Goal: Check status: Check status

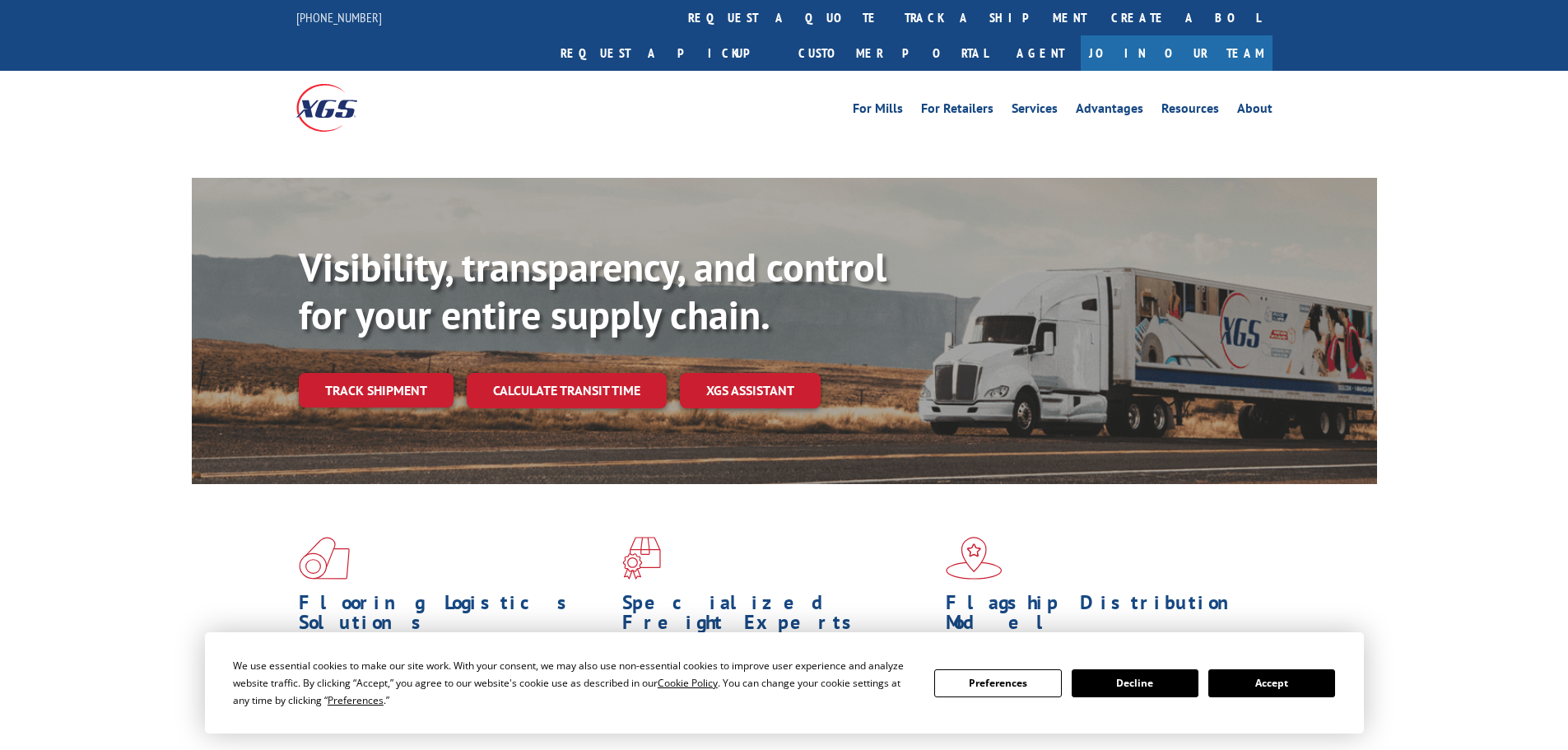
click at [400, 354] on div "Visibility, transparency, and control for your entire supply chain. Track shipm…" at bounding box center [837, 359] width 1078 height 230
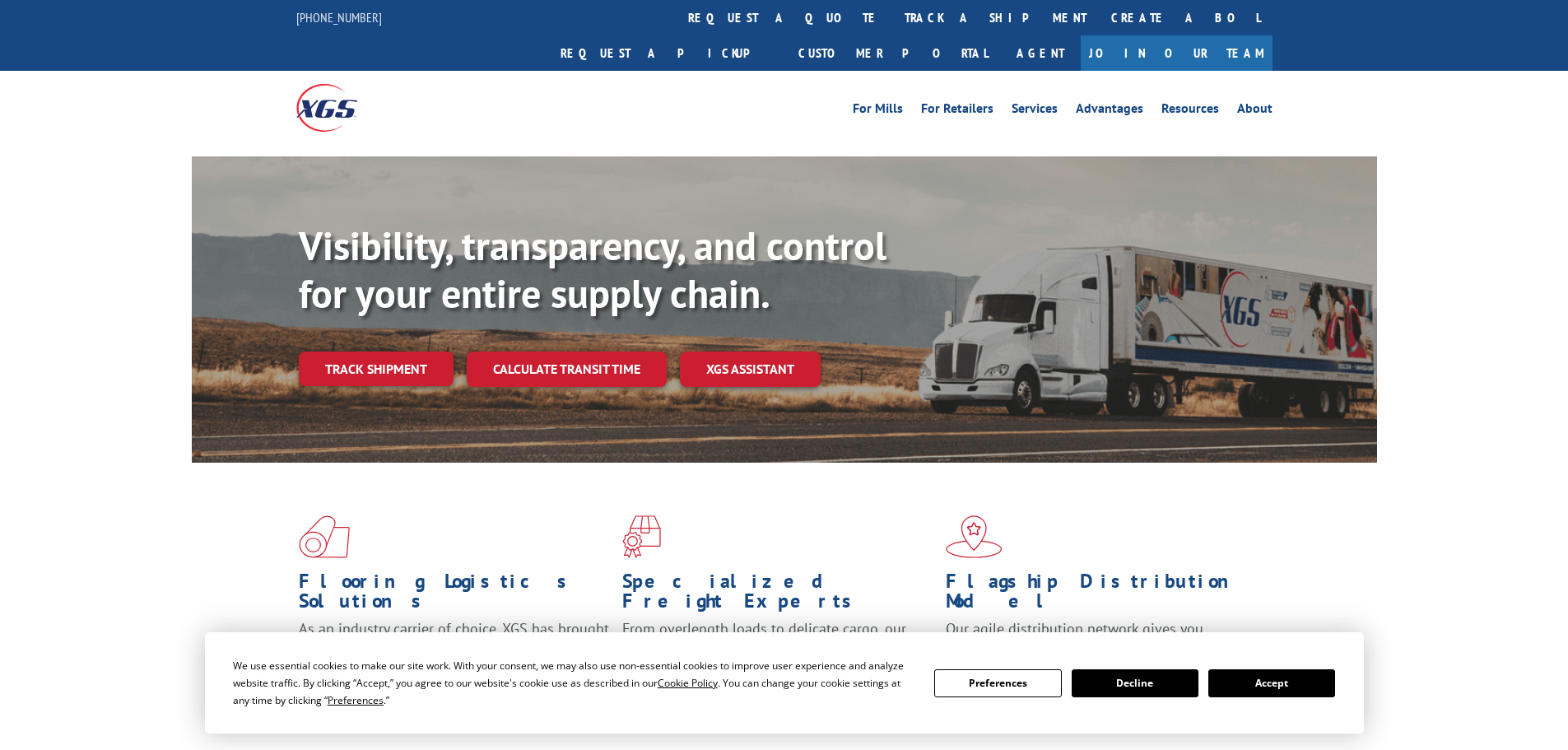
click at [1271, 698] on div "We use essential cookies to make our site work. With your consent, we may also …" at bounding box center [784, 682] width 1102 height 52
click at [1286, 680] on button "Accept" at bounding box center [1271, 683] width 127 height 28
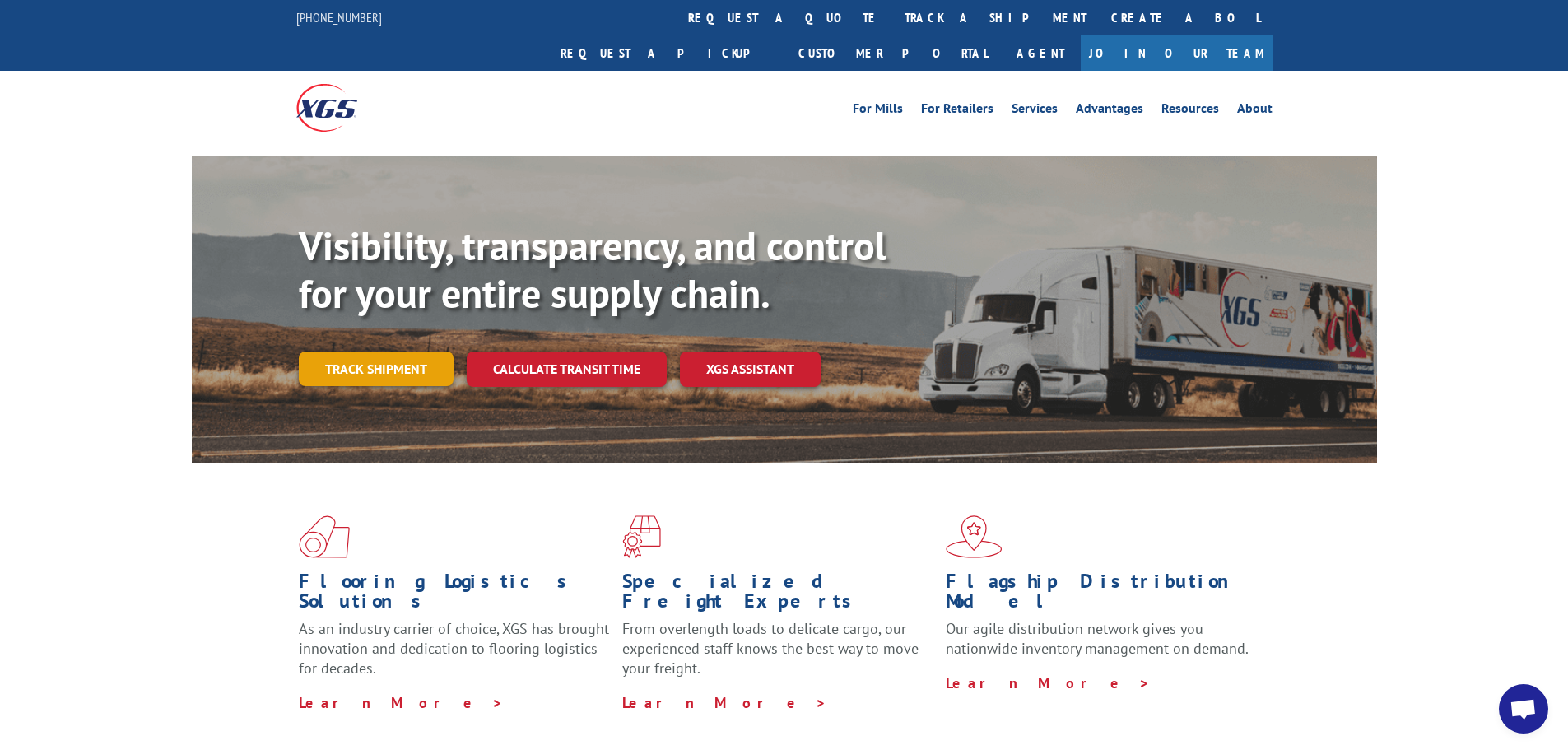
click at [349, 351] on link "Track shipment" at bounding box center [375, 368] width 155 height 35
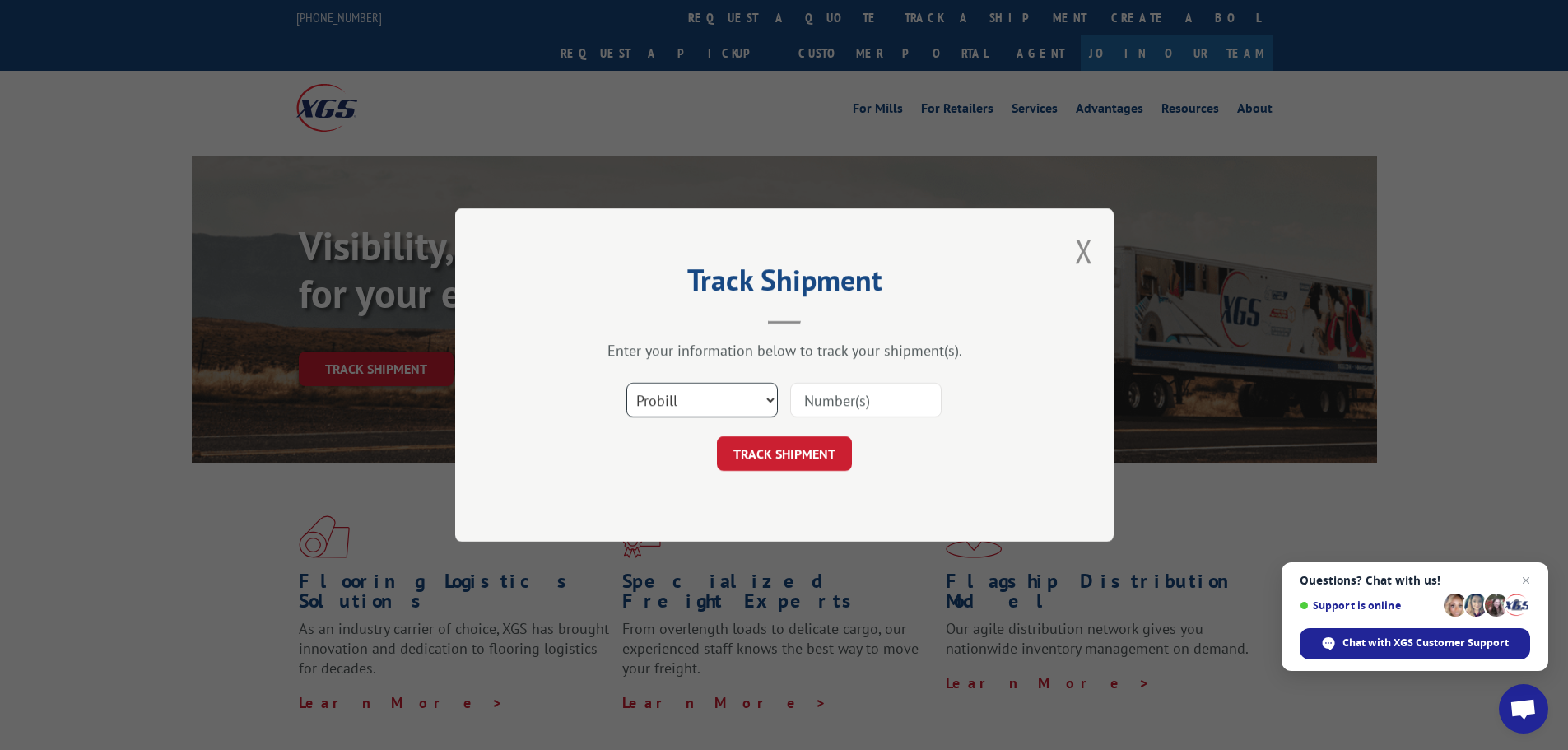
click at [743, 406] on select "Select category... Probill BOL PO" at bounding box center [701, 400] width 151 height 35
select select "bol"
click at [626, 383] on select "Select category... Probill BOL PO" at bounding box center [701, 400] width 151 height 35
click at [902, 398] on input at bounding box center [865, 400] width 151 height 35
paste input "6887393"
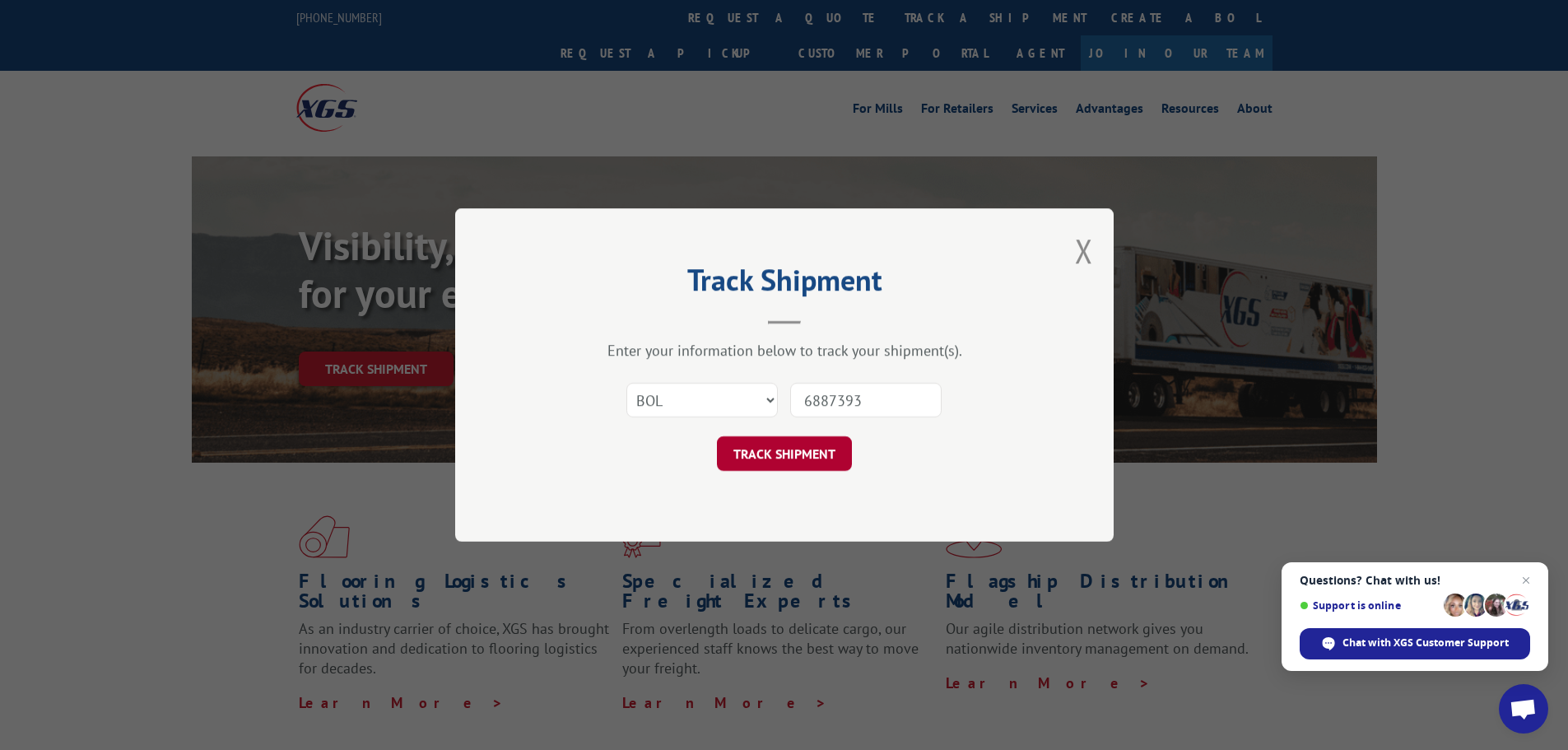
type input "6887393"
click at [782, 449] on button "TRACK SHIPMENT" at bounding box center [784, 453] width 135 height 35
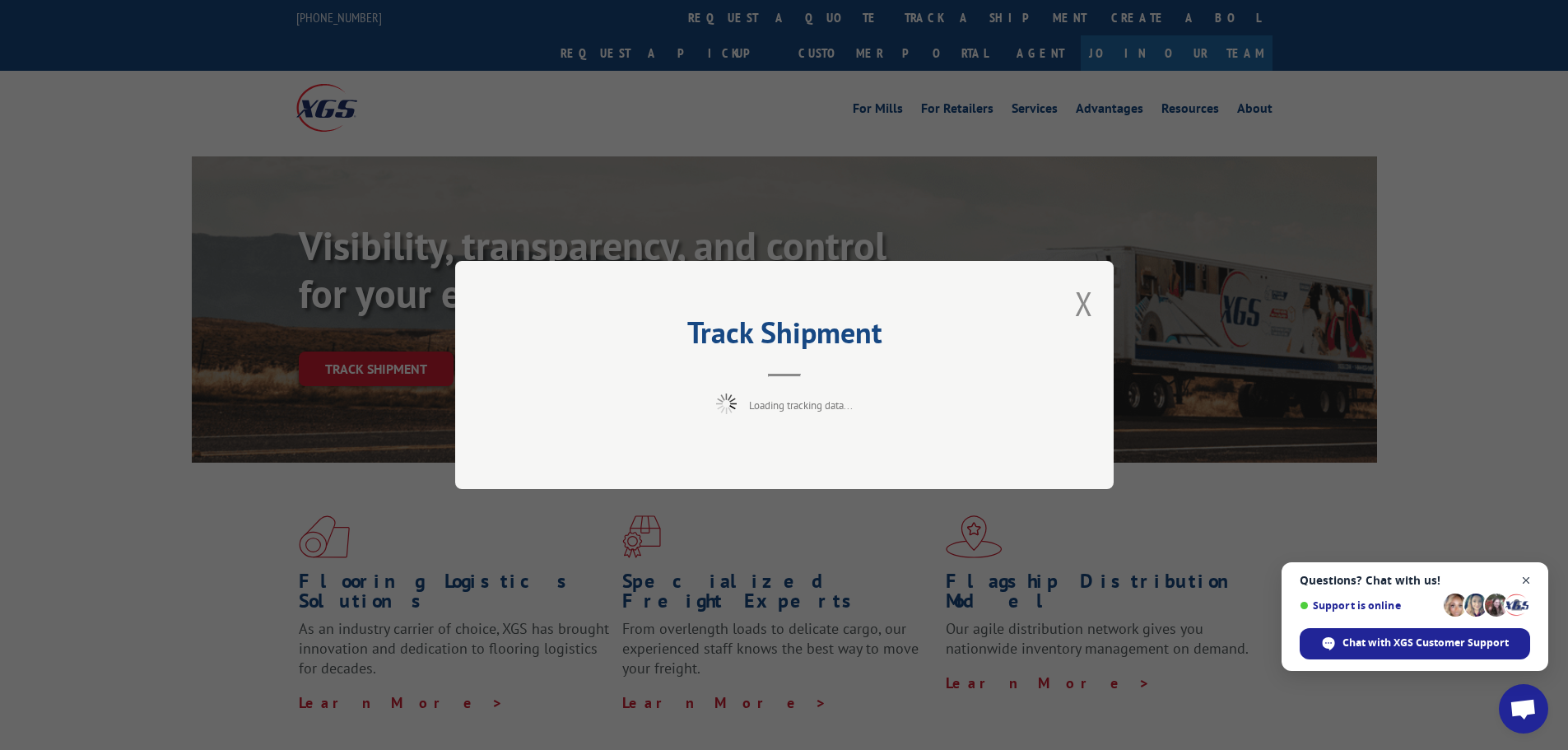
click at [1522, 579] on span "Close chat" at bounding box center [1526, 581] width 21 height 21
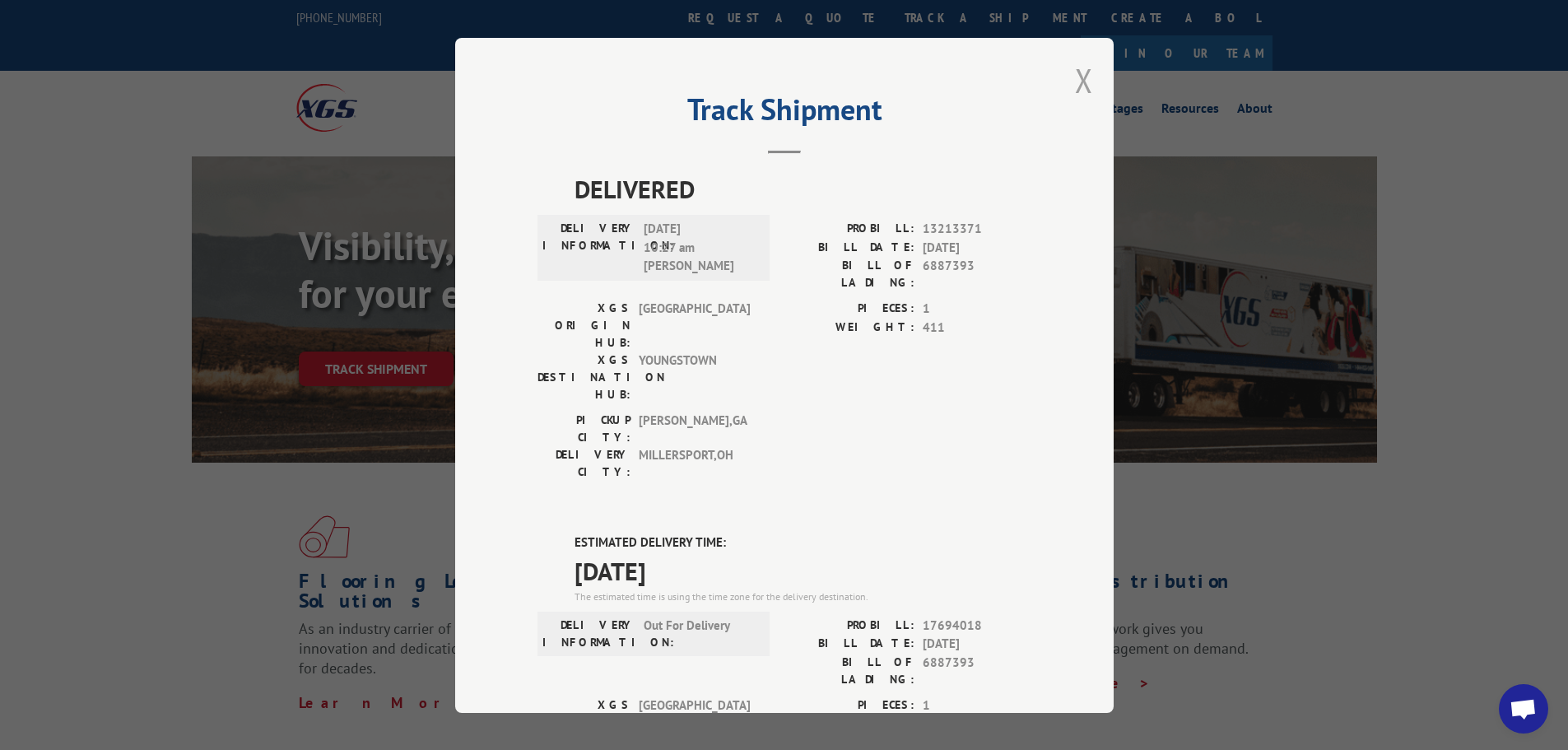
click at [1076, 75] on button "Close modal" at bounding box center [1083, 80] width 18 height 43
